Goal: Task Accomplishment & Management: Use online tool/utility

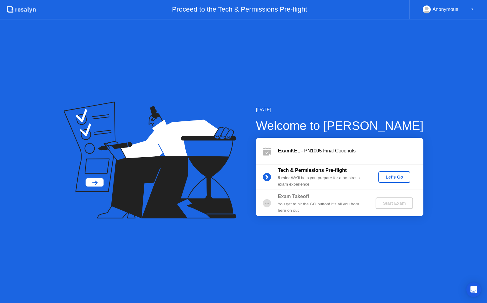
click at [395, 178] on div "Let's Go" at bounding box center [394, 177] width 27 height 5
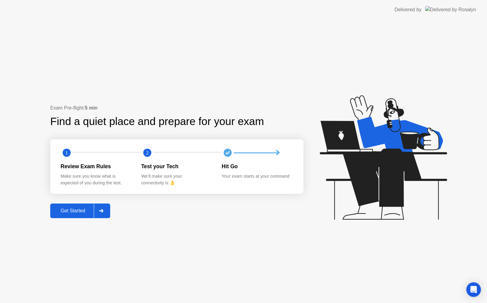
click at [107, 209] on div at bounding box center [101, 211] width 15 height 14
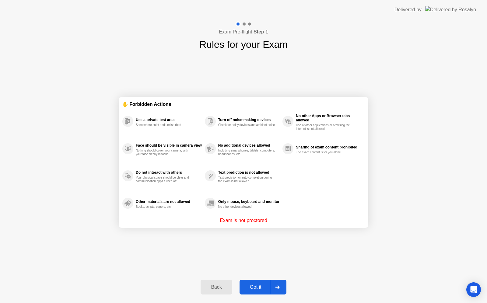
click at [275, 286] on div at bounding box center [277, 287] width 15 height 14
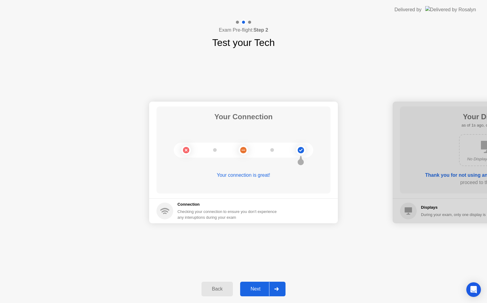
click at [284, 288] on div at bounding box center [276, 289] width 15 height 14
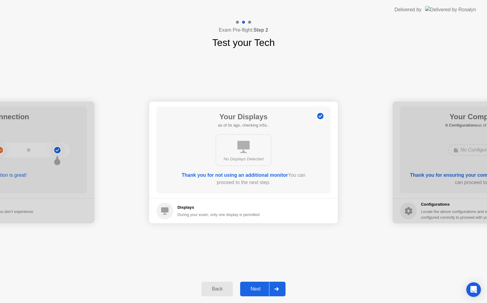
click at [284, 288] on div at bounding box center [276, 289] width 15 height 14
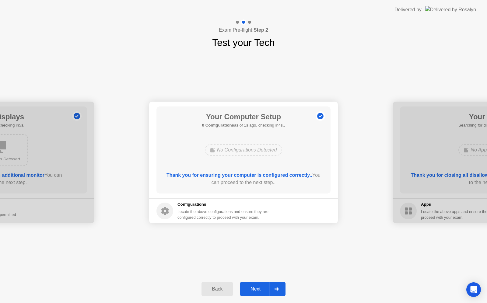
click at [276, 290] on icon at bounding box center [276, 289] width 5 height 4
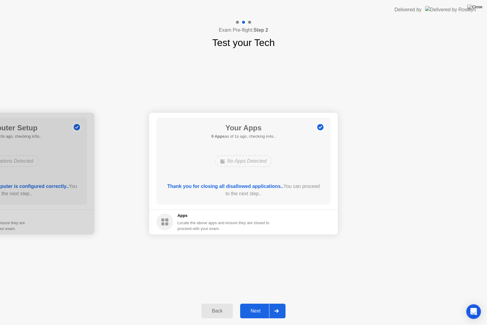
click at [282, 303] on div at bounding box center [276, 311] width 15 height 14
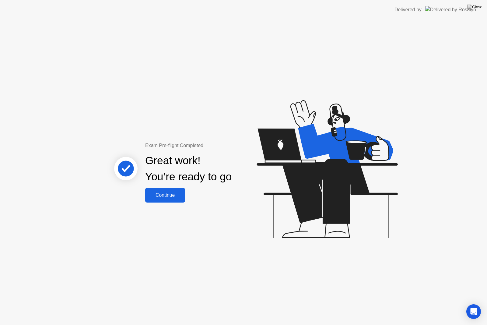
click at [159, 194] on div "Continue" at bounding box center [165, 194] width 36 height 5
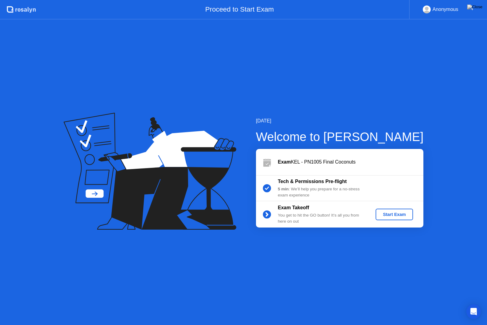
click at [400, 218] on button "Start Exam" at bounding box center [394, 215] width 37 height 12
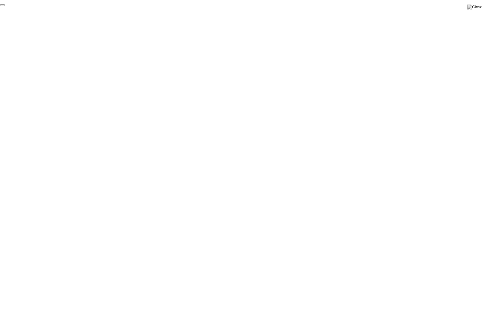
click div "End Proctoring Session"
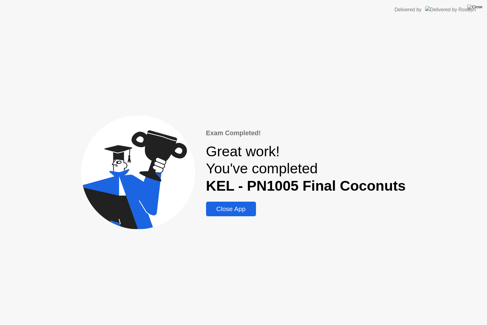
click at [242, 212] on div "Close App" at bounding box center [231, 208] width 46 height 7
